Goal: Find specific page/section: Find specific page/section

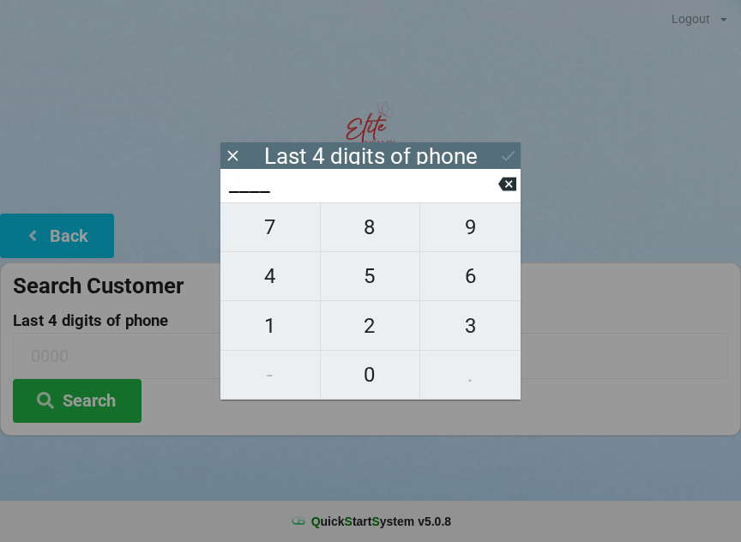
click at [472, 327] on span "3" at bounding box center [470, 326] width 100 height 36
type input "3___"
click at [391, 327] on span "2" at bounding box center [370, 326] width 99 height 36
type input "32__"
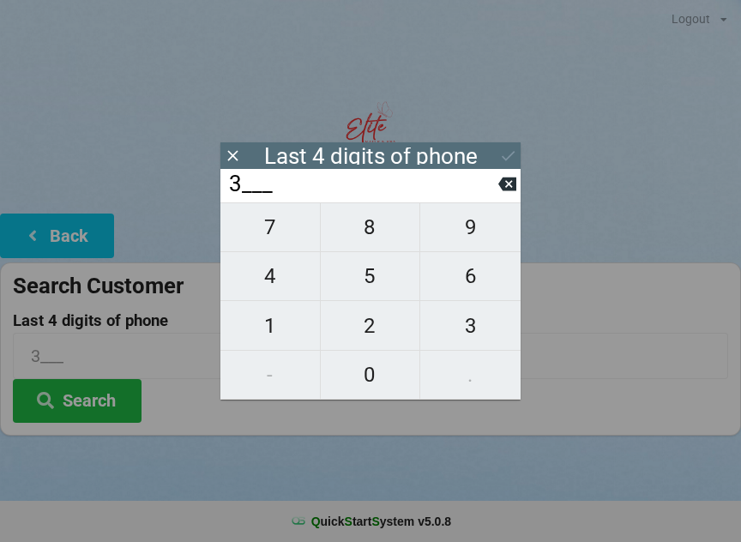
type input "32__"
click at [275, 344] on span "1" at bounding box center [269, 326] width 99 height 36
type input "321_"
click at [470, 331] on span "3" at bounding box center [470, 326] width 100 height 36
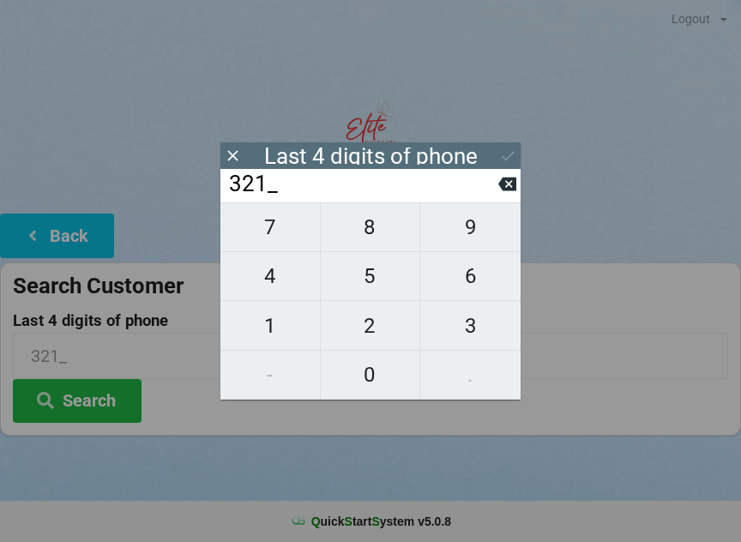
type input "3213"
click at [274, 246] on div "7 8 9 4 5 6 1 2 3 - 0 ." at bounding box center [370, 300] width 300 height 197
click at [376, 374] on div "7 8 9 4 5 6 1 2 3 - 0 ." at bounding box center [370, 300] width 300 height 197
click at [504, 191] on icon at bounding box center [507, 184] width 18 height 14
click at [274, 388] on div "7 8 9 4 5 6 1 2 3 - 0 ." at bounding box center [370, 300] width 300 height 197
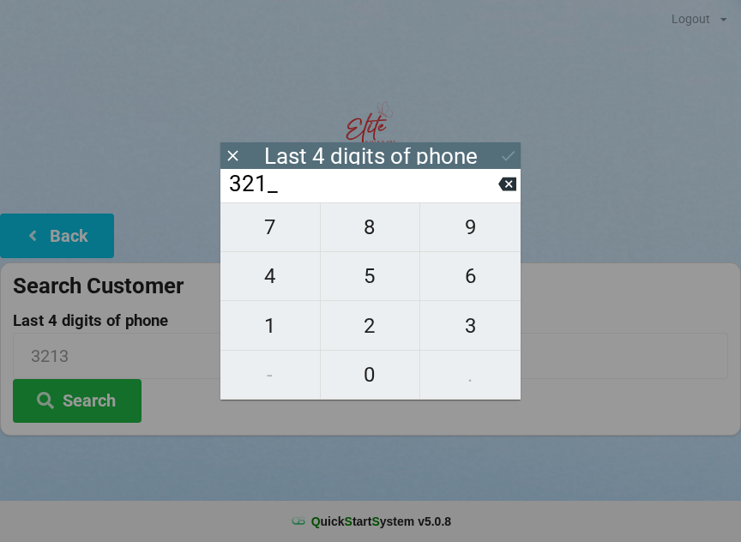
click at [469, 334] on span "3" at bounding box center [470, 326] width 100 height 36
click at [504, 191] on icon at bounding box center [507, 184] width 18 height 14
click at [505, 191] on icon at bounding box center [507, 184] width 18 height 14
click at [500, 195] on button at bounding box center [507, 183] width 18 height 23
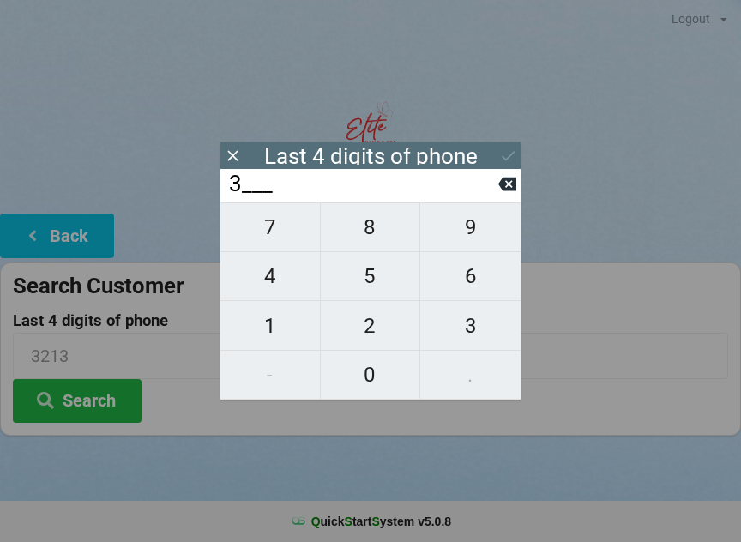
type input "____"
click at [278, 286] on span "4" at bounding box center [269, 276] width 99 height 36
type input "4___"
click at [280, 245] on span "7" at bounding box center [269, 227] width 99 height 36
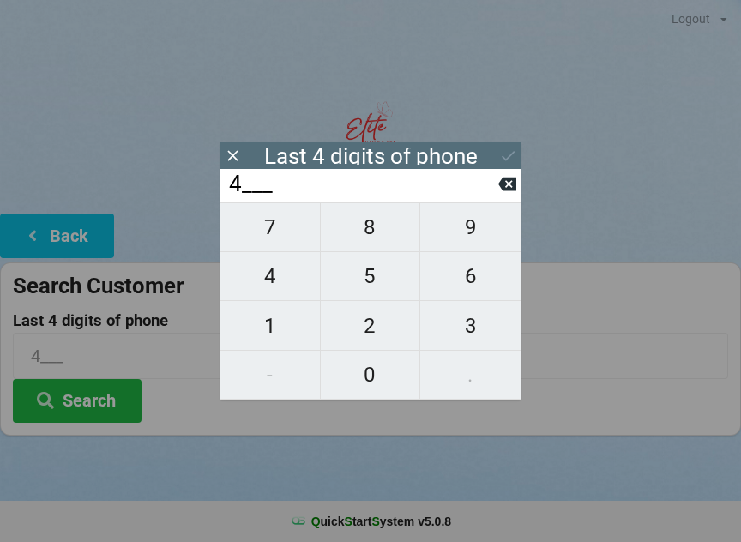
type input "47__"
click at [477, 232] on span "9" at bounding box center [470, 227] width 100 height 36
type input "479_"
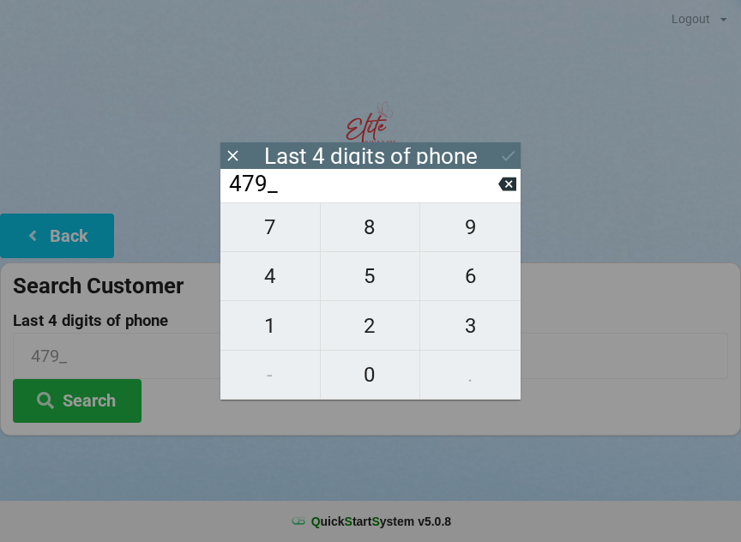
click at [280, 330] on span "1" at bounding box center [269, 326] width 99 height 36
type input "4791"
click at [104, 405] on button "Search" at bounding box center [77, 401] width 129 height 44
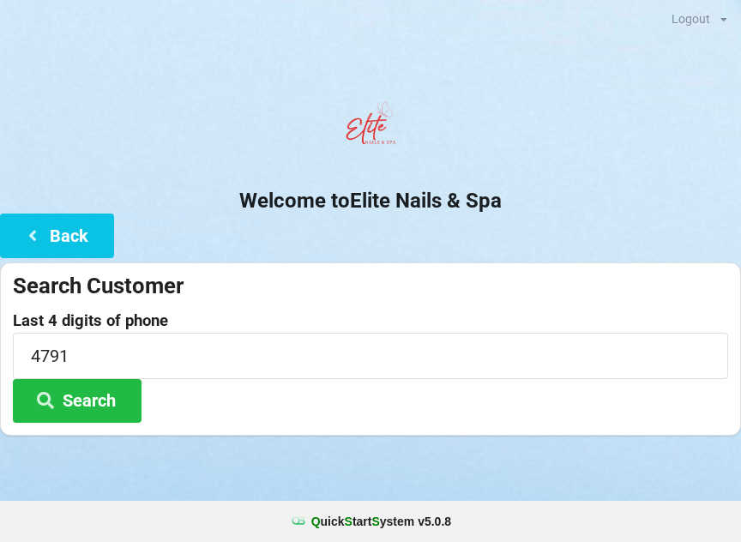
click at [46, 406] on icon at bounding box center [45, 399] width 21 height 15
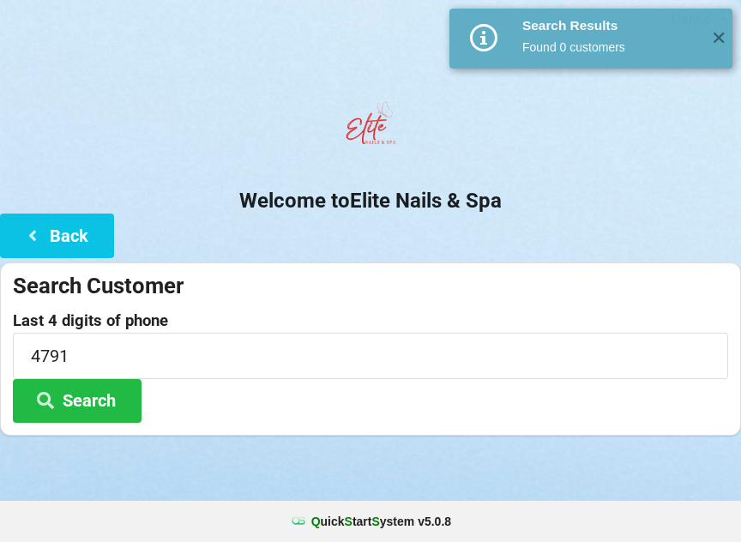
click at [65, 408] on button "Search" at bounding box center [77, 401] width 129 height 44
